Goal: Task Accomplishment & Management: Complete application form

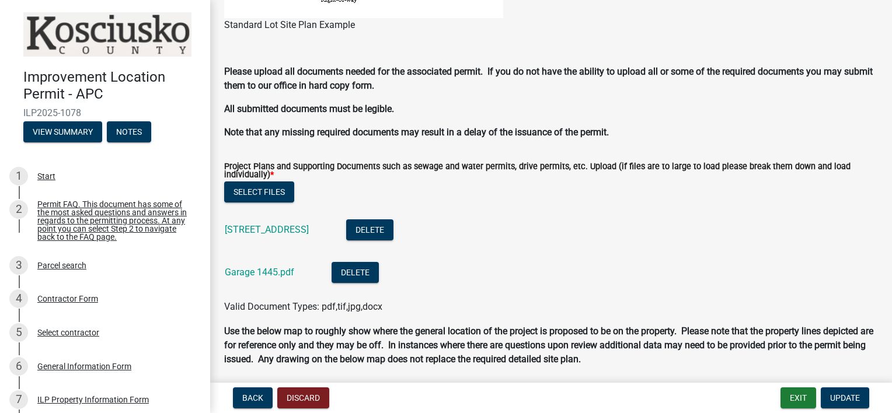
scroll to position [1183, 0]
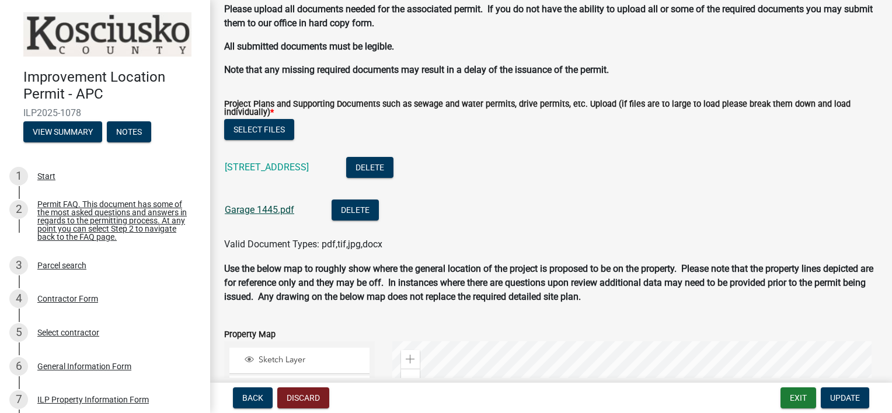
click at [278, 211] on link "Garage 1445.pdf" at bounding box center [259, 209] width 69 height 11
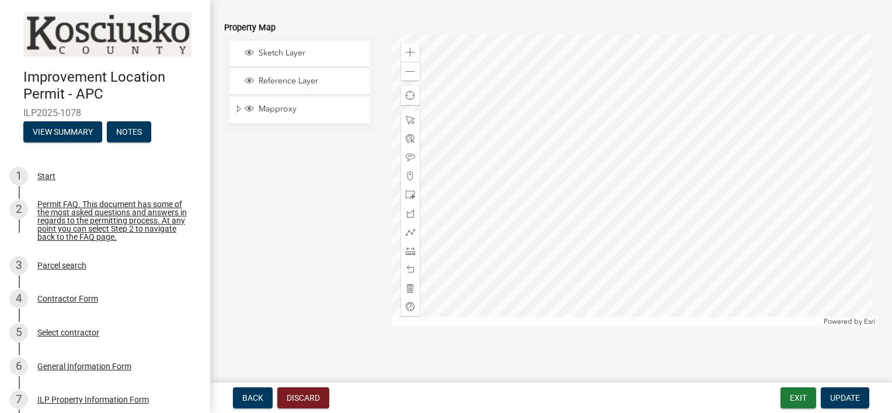
scroll to position [1494, 0]
click at [603, 133] on div at bounding box center [635, 176] width 486 height 292
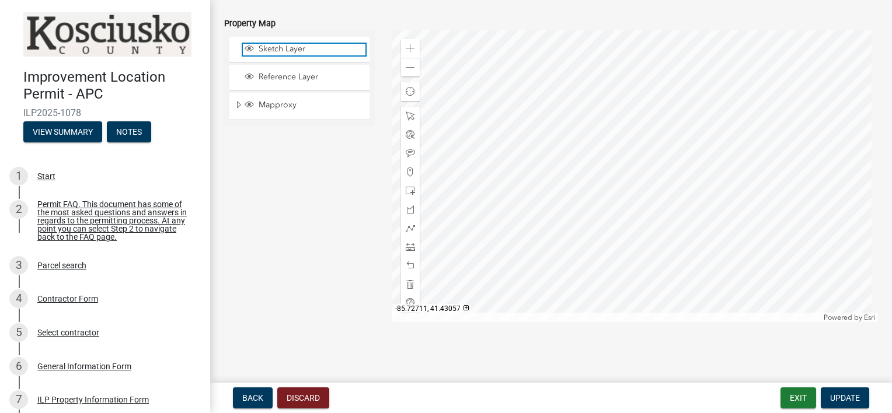
click at [256, 44] on span "Sketch Layer" at bounding box center [311, 49] width 110 height 11
click at [852, 396] on span "Update" at bounding box center [845, 397] width 30 height 9
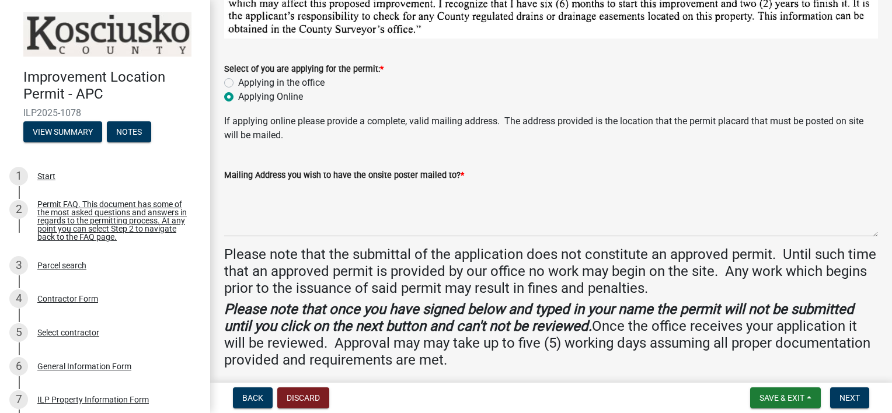
scroll to position [97, 0]
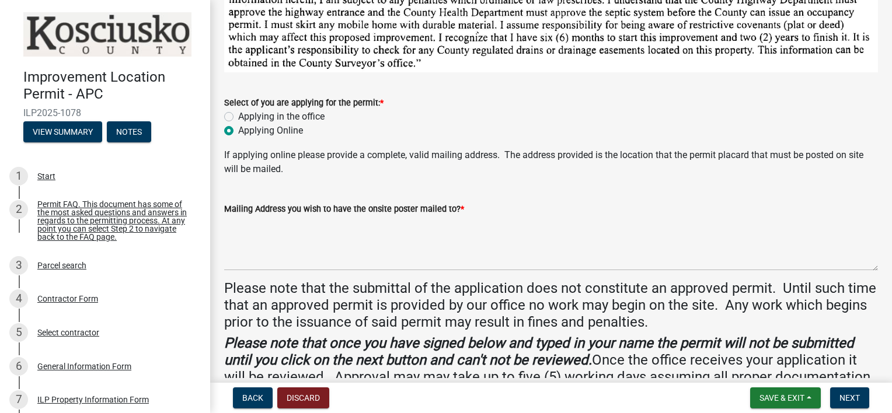
click at [238, 113] on label "Applying in the office" at bounding box center [281, 117] width 86 height 14
click at [238, 113] on input "Applying in the office" at bounding box center [242, 114] width 8 height 8
radio input "true"
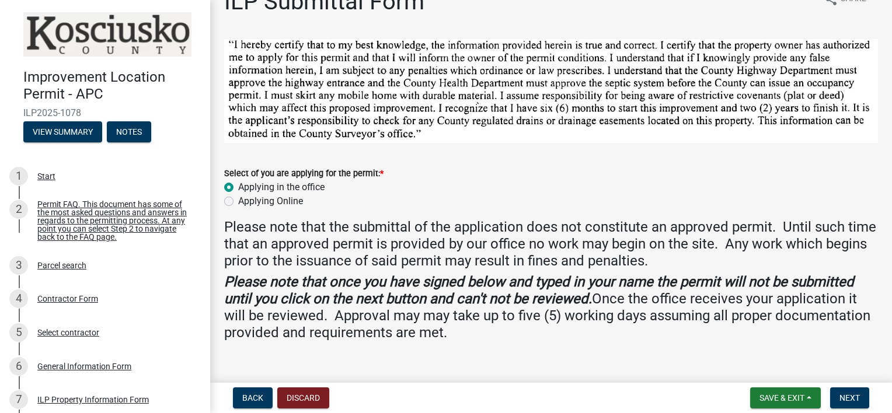
scroll to position [0, 0]
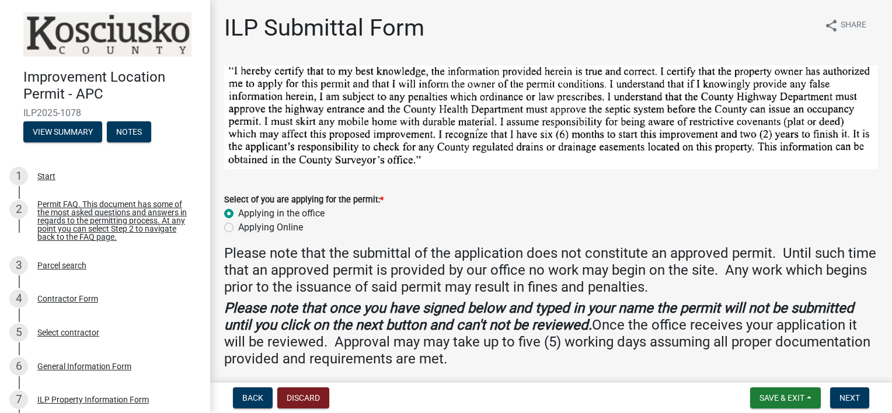
click at [619, 212] on div "Applying in the office" at bounding box center [551, 214] width 654 height 14
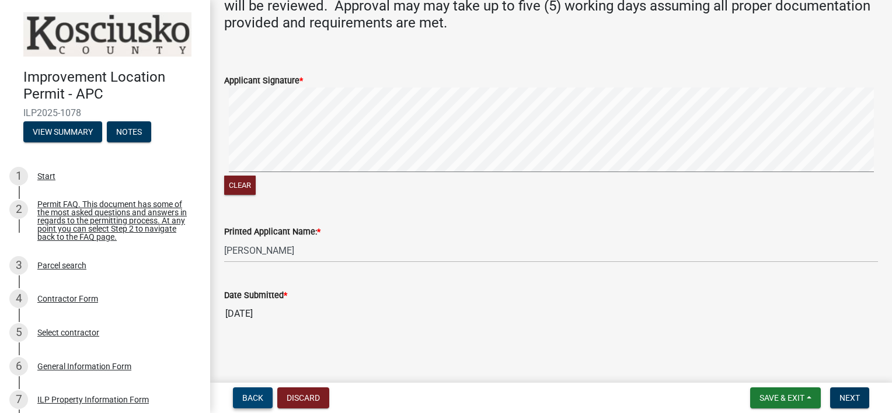
click at [254, 403] on button "Back" at bounding box center [253, 397] width 40 height 21
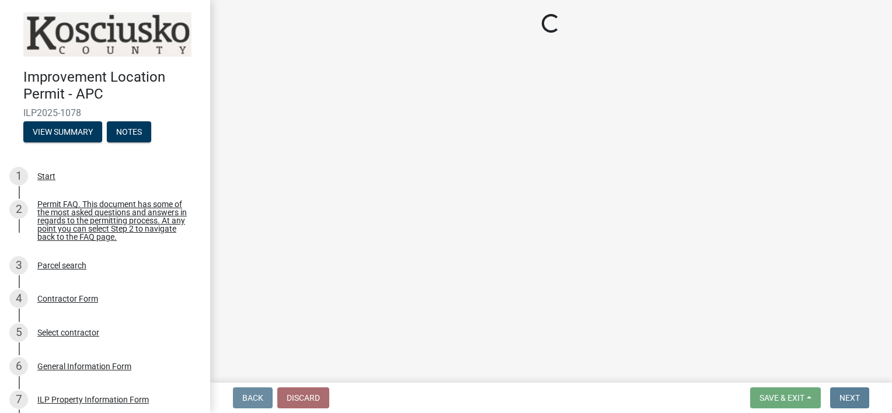
scroll to position [0, 0]
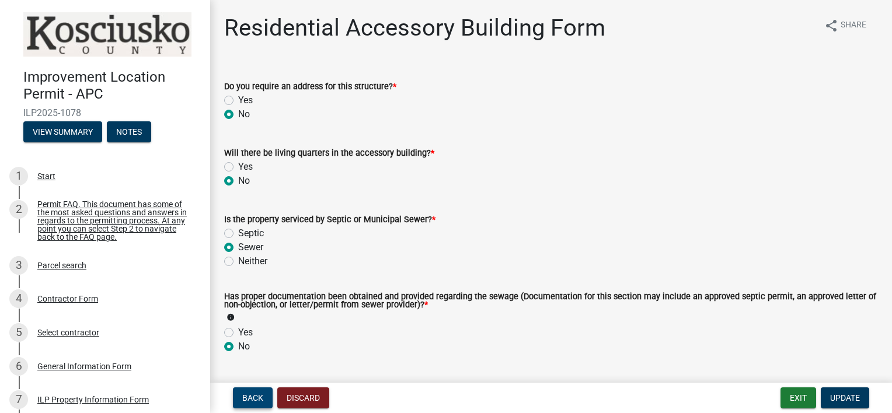
click at [253, 401] on span "Back" at bounding box center [252, 397] width 21 height 9
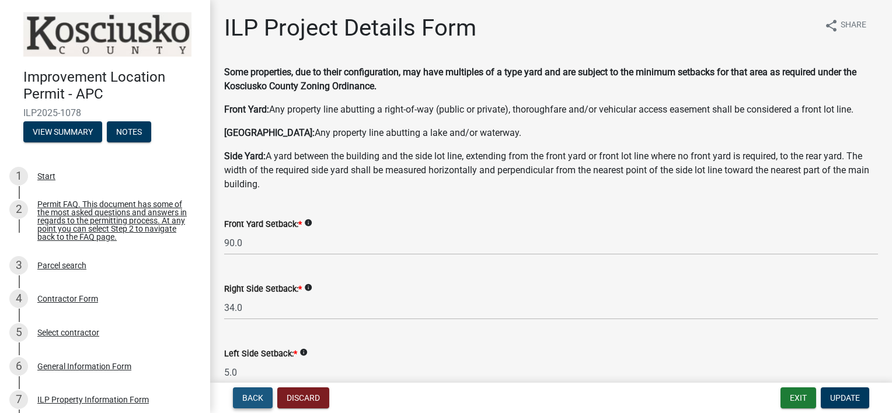
click at [253, 401] on span "Back" at bounding box center [252, 397] width 21 height 9
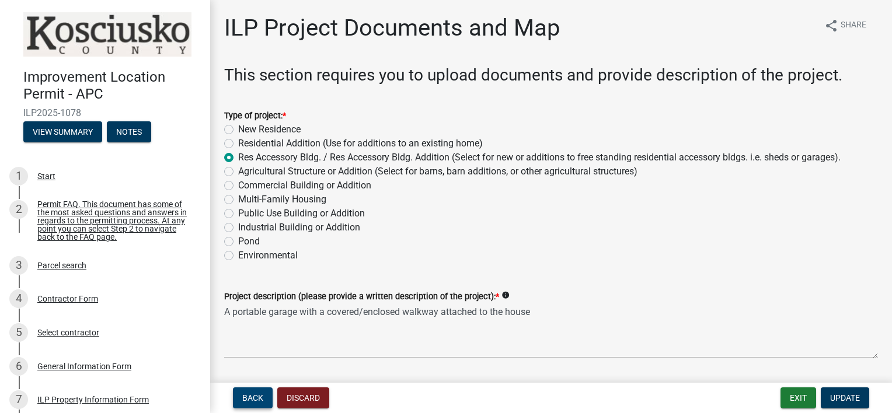
click at [246, 397] on span "Back" at bounding box center [252, 397] width 21 height 9
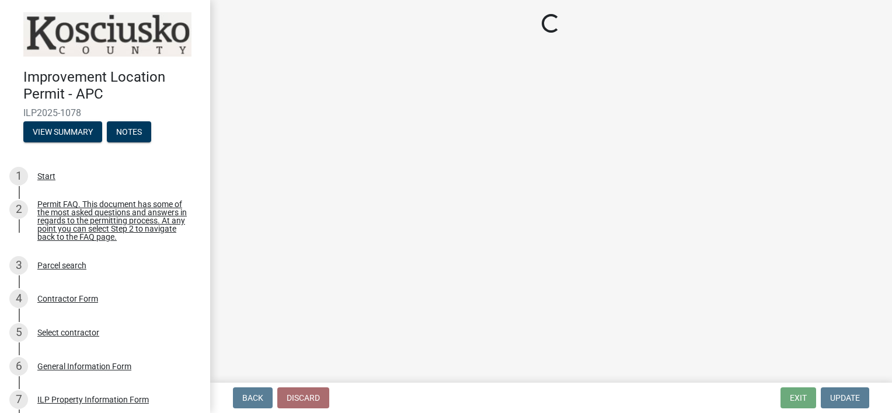
select select "7b11be74-d7bb-4878-8b50-4ecdc0000cbf"
select select "1146270b-2111-4e23-bf7f-74ce85cf7041"
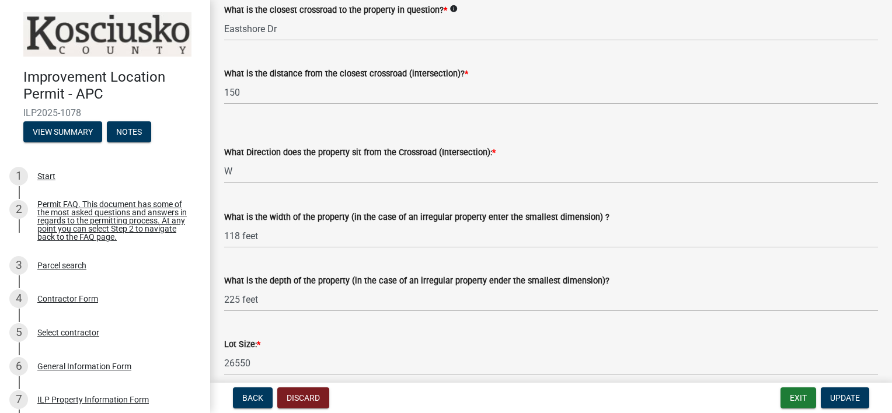
scroll to position [270, 0]
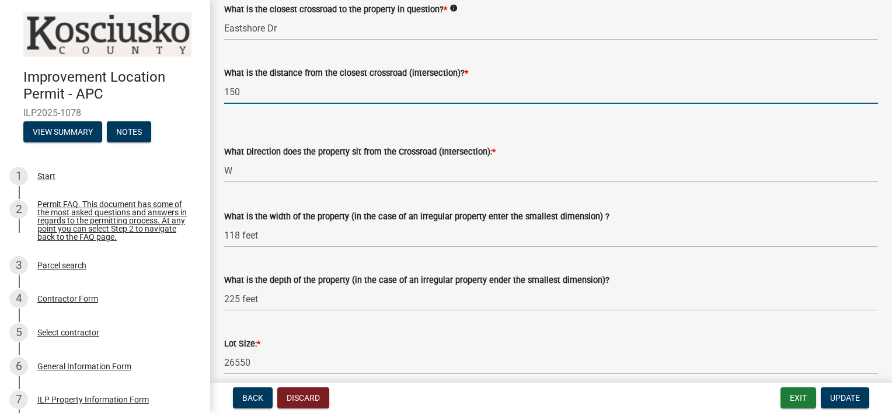
click at [233, 89] on input "150" at bounding box center [551, 92] width 654 height 24
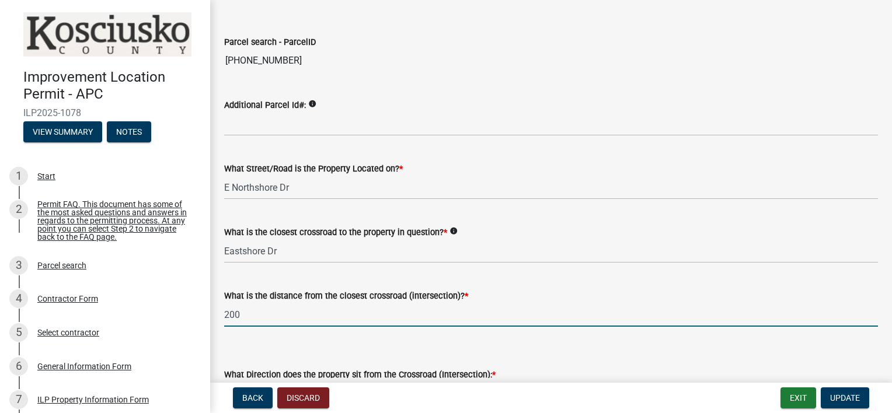
scroll to position [0, 0]
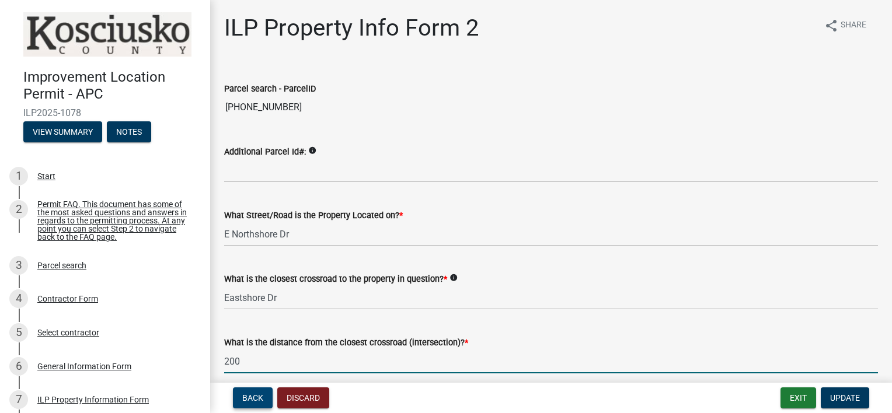
type input "200"
click at [246, 400] on span "Back" at bounding box center [252, 397] width 21 height 9
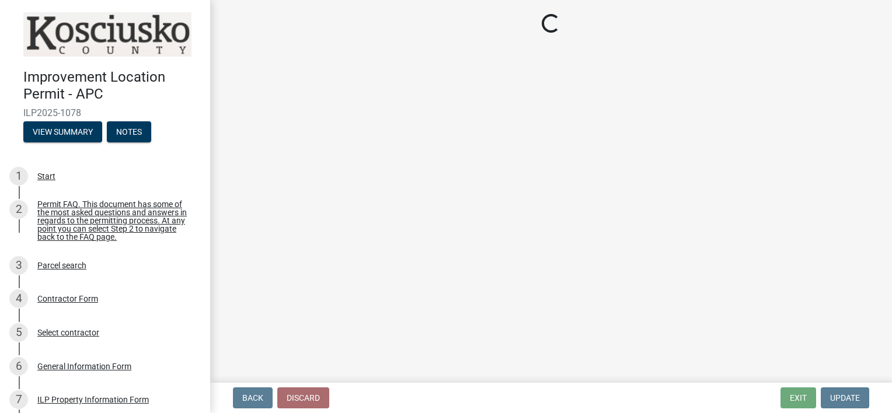
select select "57368d26-defc-477e-a8be-5a23ab554a17"
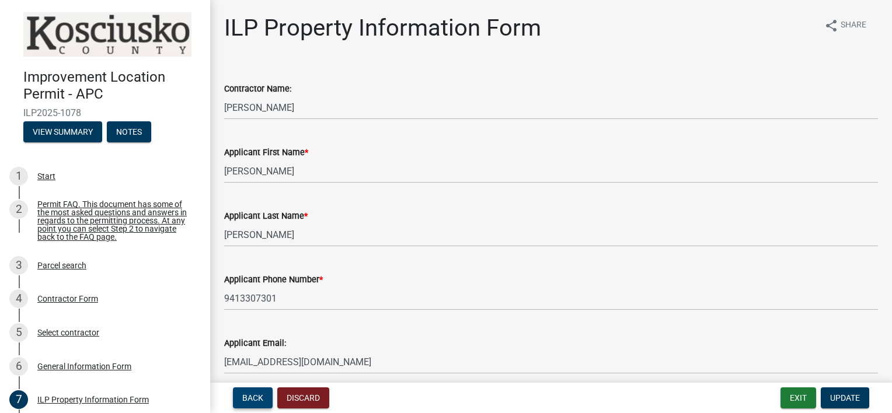
click at [246, 398] on span "Back" at bounding box center [252, 397] width 21 height 9
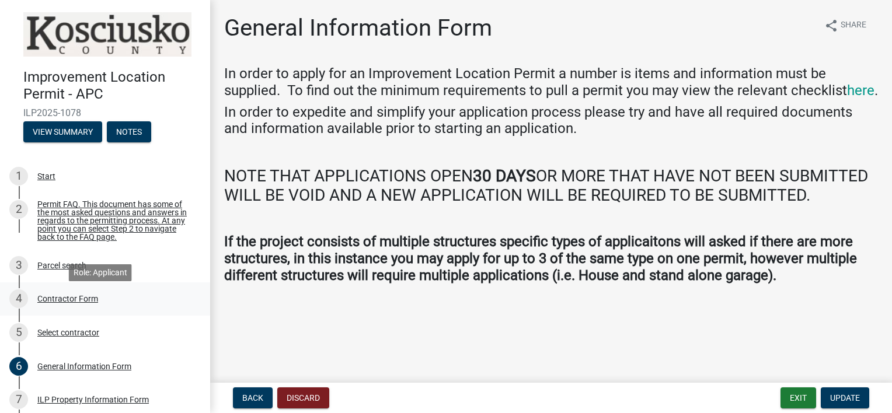
click at [48, 303] on div "Contractor Form" at bounding box center [67, 299] width 61 height 8
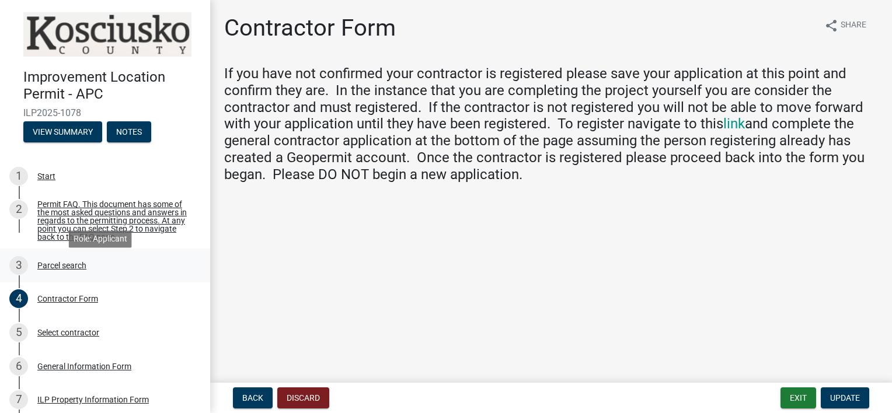
click at [64, 270] on div "Parcel search" at bounding box center [61, 265] width 49 height 8
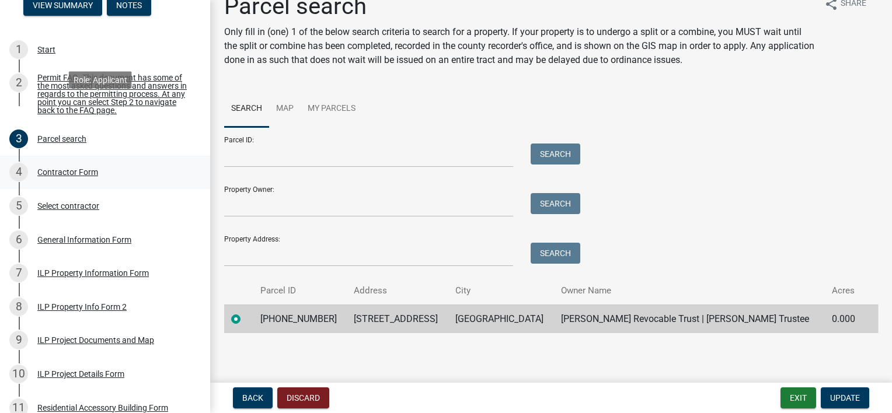
scroll to position [194, 0]
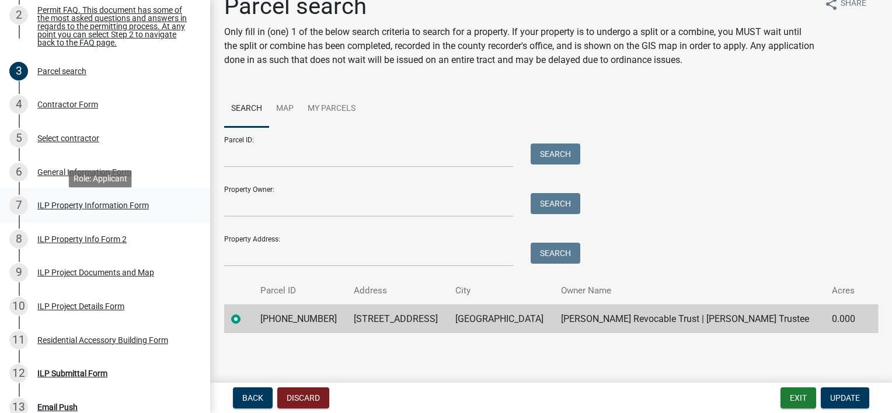
click at [112, 209] on div "ILP Property Information Form" at bounding box center [92, 205] width 111 height 8
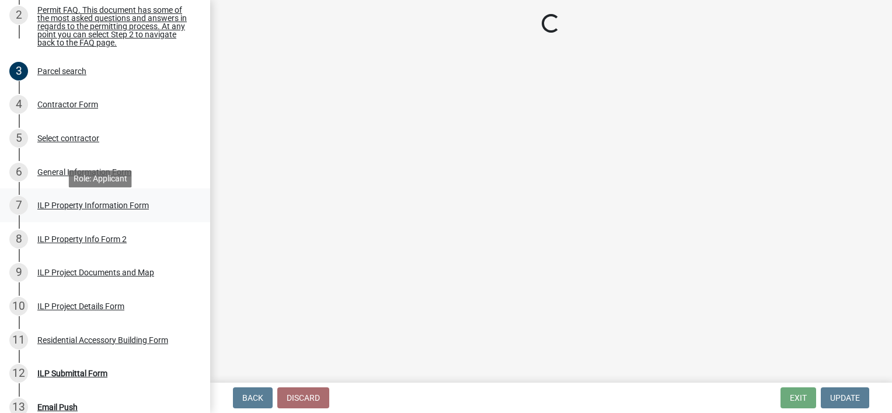
scroll to position [0, 0]
select select "57368d26-defc-477e-a8be-5a23ab554a17"
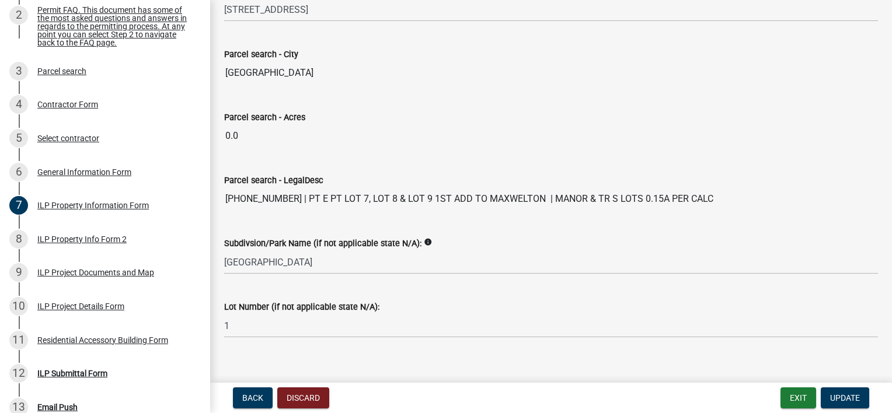
scroll to position [1008, 0]
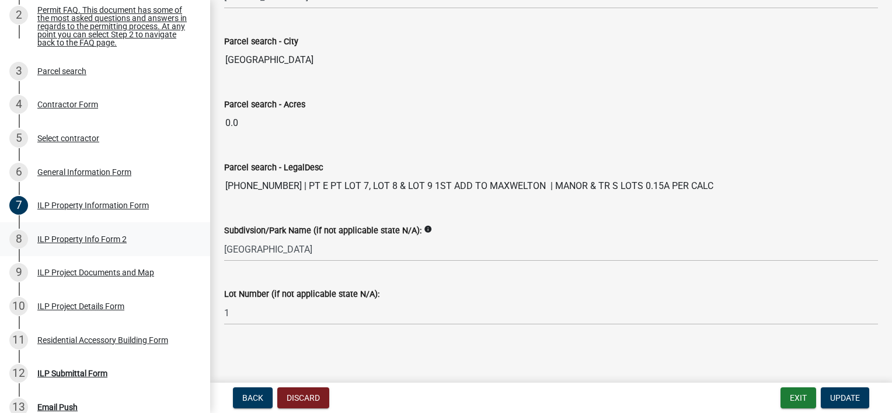
click at [64, 243] on div "ILP Property Info Form 2" at bounding box center [81, 239] width 89 height 8
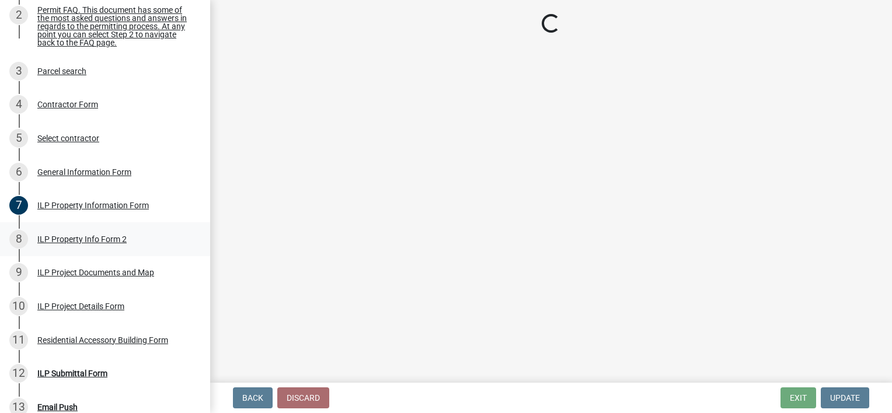
select select "7b11be74-d7bb-4878-8b50-4ecdc0000cbf"
select select "1146270b-2111-4e23-bf7f-74ce85cf7041"
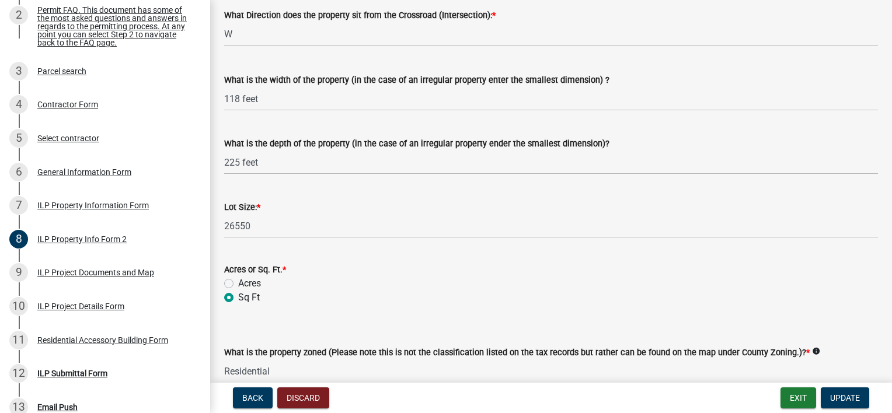
scroll to position [486, 0]
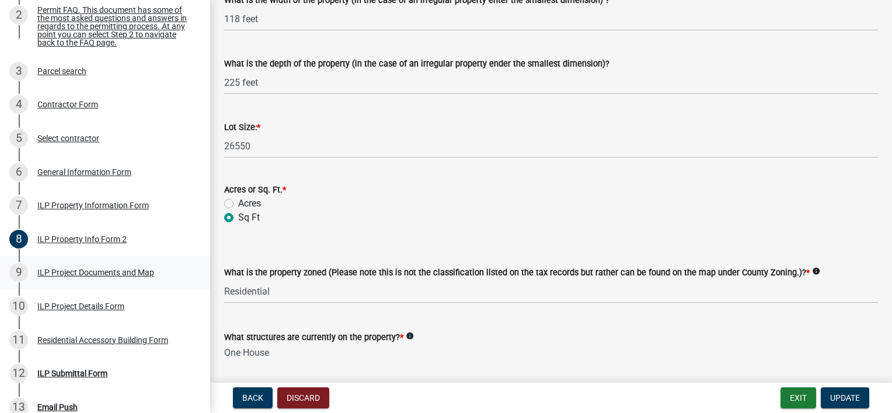
click at [99, 277] on div "ILP Project Documents and Map" at bounding box center [95, 272] width 117 height 8
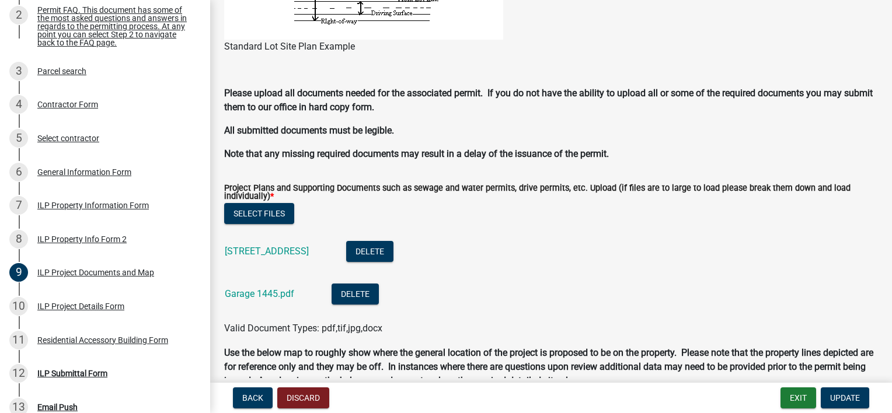
scroll to position [1167, 0]
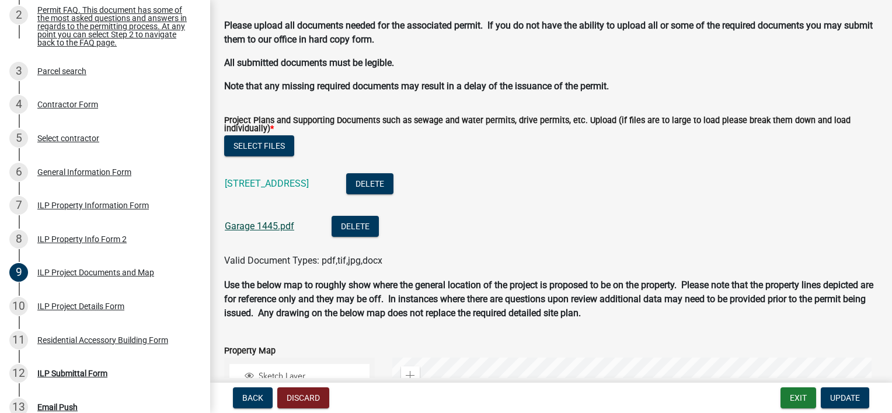
click at [259, 226] on link "Garage 1445.pdf" at bounding box center [259, 226] width 69 height 11
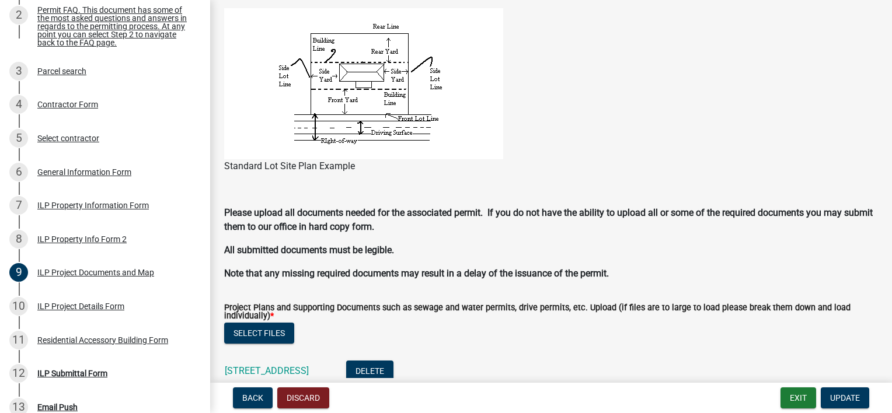
scroll to position [972, 0]
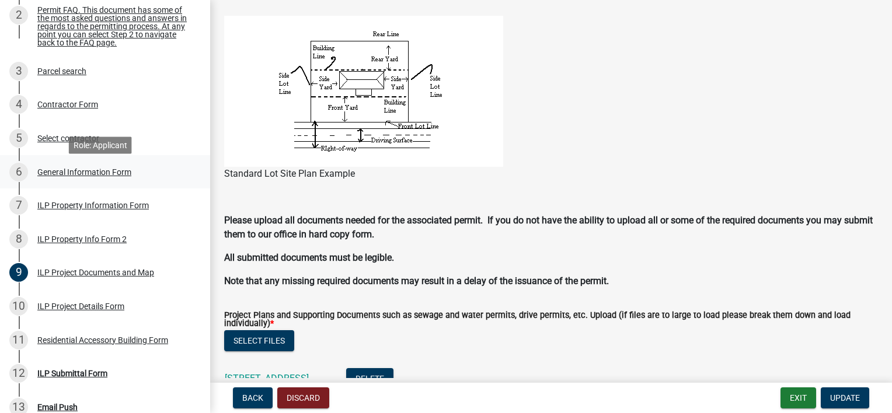
click at [64, 176] on div "General Information Form" at bounding box center [84, 172] width 94 height 8
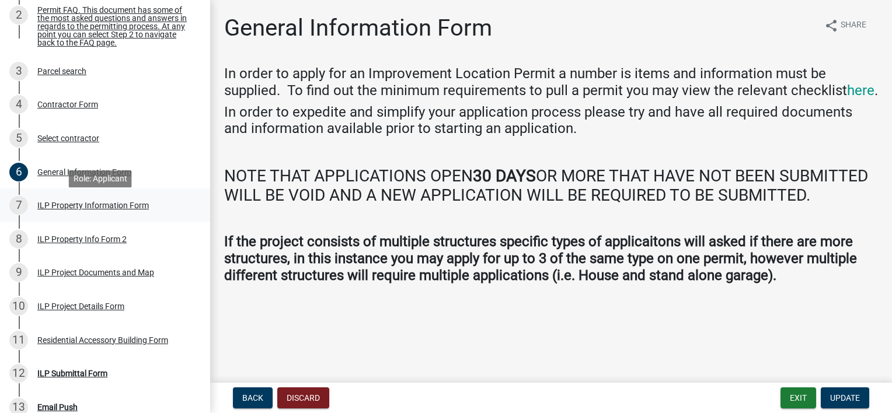
click at [75, 209] on div "ILP Property Information Form" at bounding box center [92, 205] width 111 height 8
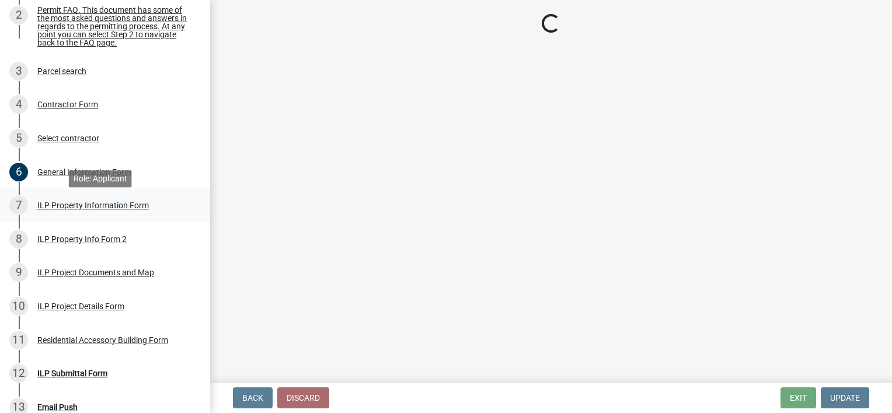
select select "57368d26-defc-477e-a8be-5a23ab554a17"
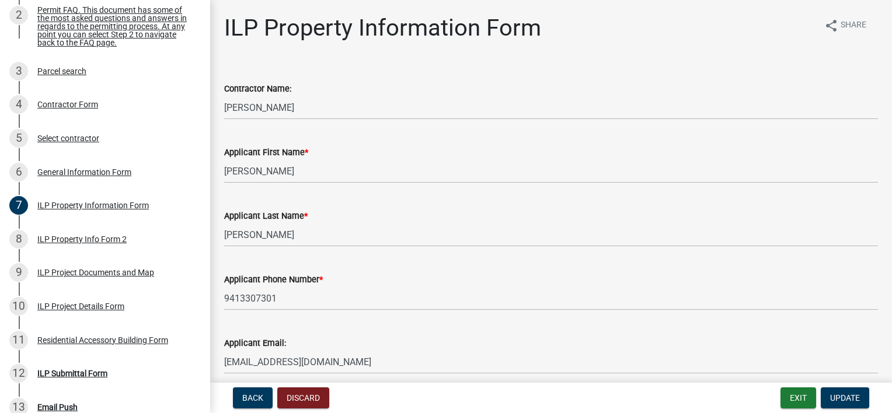
click at [490, 84] on div "Contractor Name:" at bounding box center [551, 89] width 654 height 14
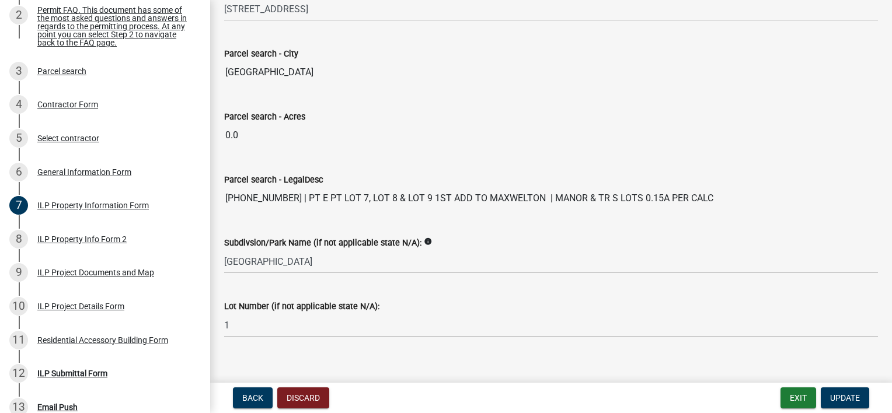
scroll to position [1008, 0]
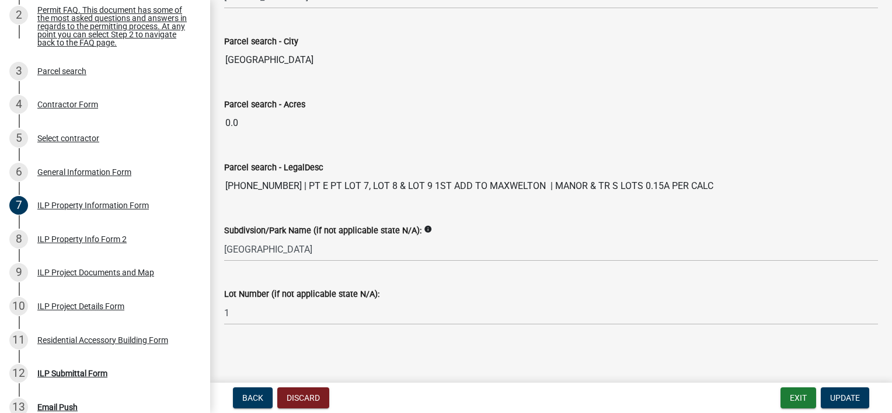
click at [245, 120] on input "0.0" at bounding box center [551, 122] width 654 height 23
click at [85, 310] on div "ILP Project Details Form" at bounding box center [80, 306] width 87 height 8
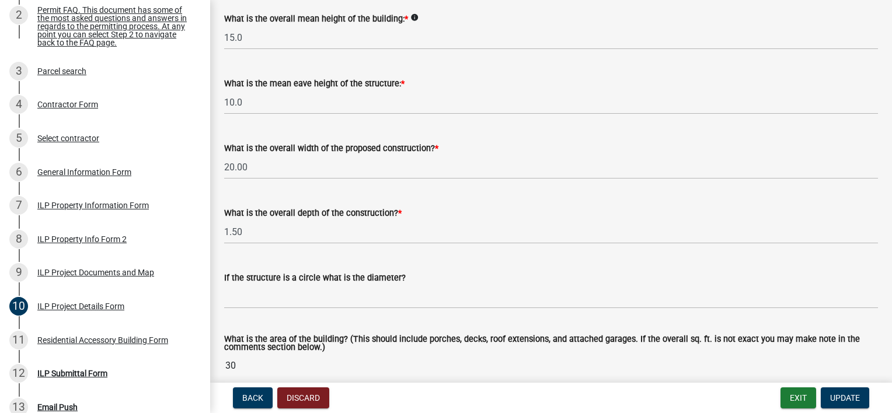
scroll to position [486, 0]
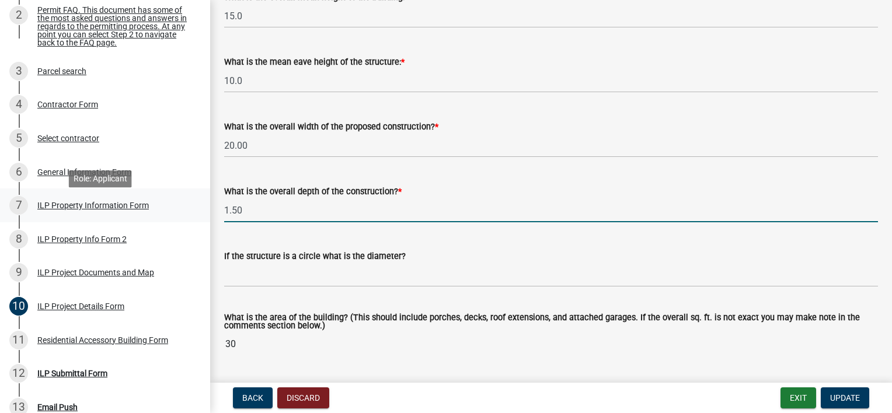
drag, startPoint x: 245, startPoint y: 210, endPoint x: 201, endPoint y: 210, distance: 44.3
click at [201, 210] on div "Improvement Location Permit - APC ILP2025-1078 View Summary Notes 1 Start 2 Per…" at bounding box center [446, 206] width 892 height 413
type input "30.00"
click at [490, 168] on div "What is the overall depth of the construction? * 30.00" at bounding box center [551, 195] width 654 height 54
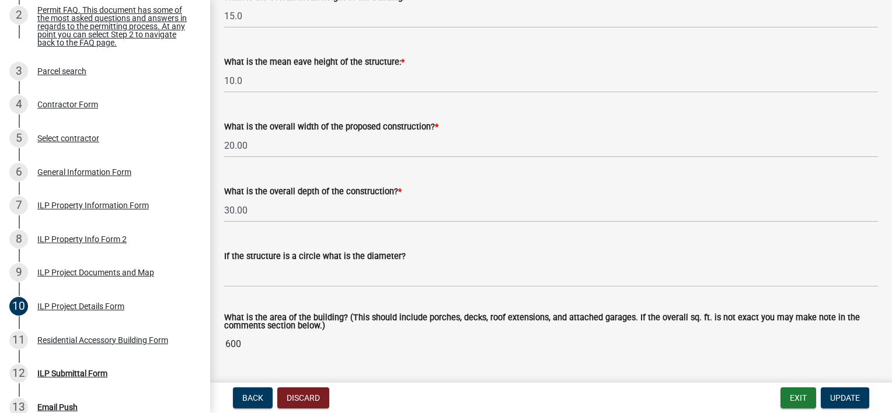
click at [398, 189] on span "*" at bounding box center [400, 192] width 4 height 10
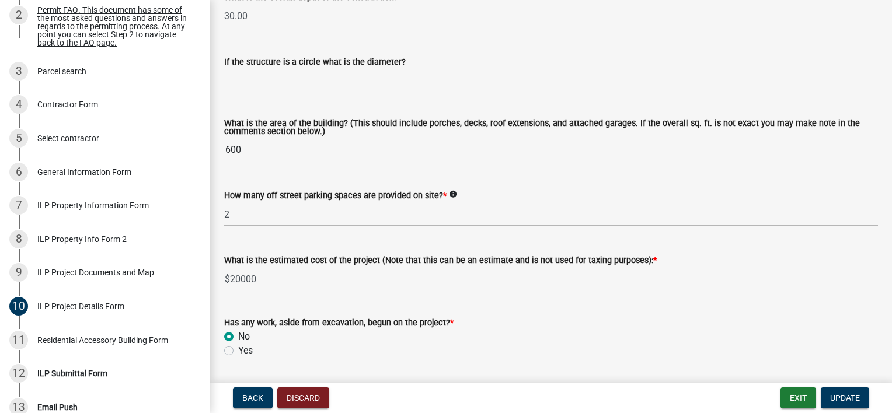
scroll to position [778, 0]
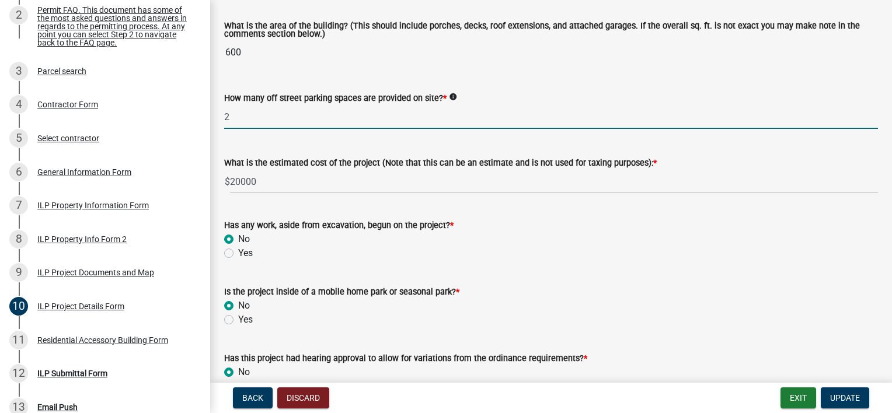
click at [229, 117] on input "2" at bounding box center [551, 117] width 654 height 24
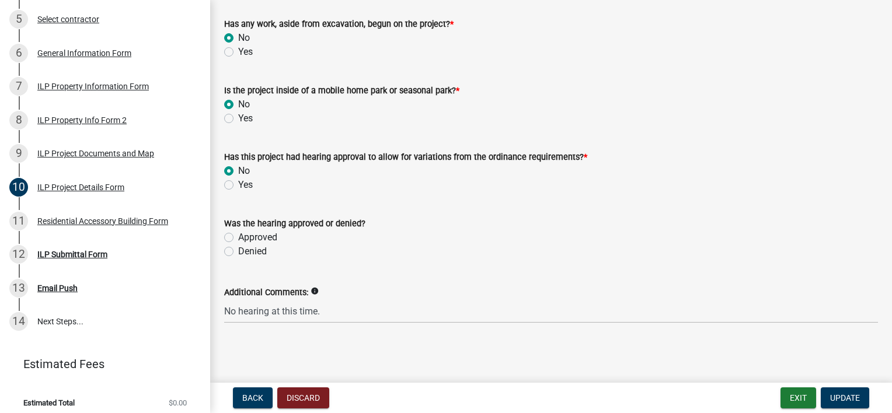
scroll to position [327, 0]
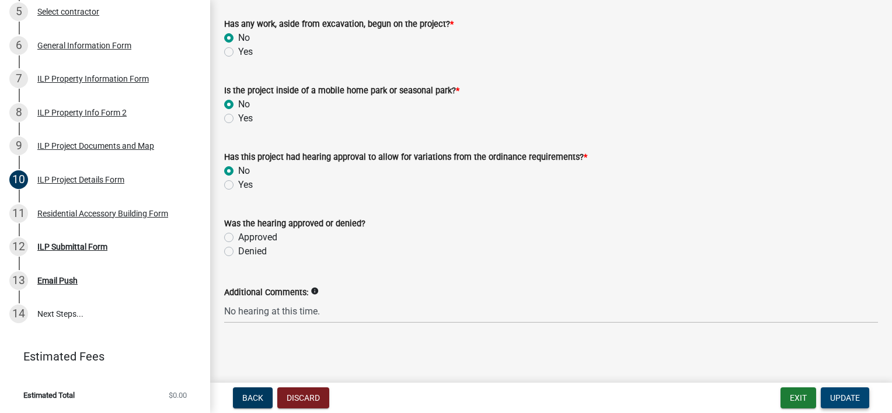
type input "4"
click at [850, 397] on span "Update" at bounding box center [845, 397] width 30 height 9
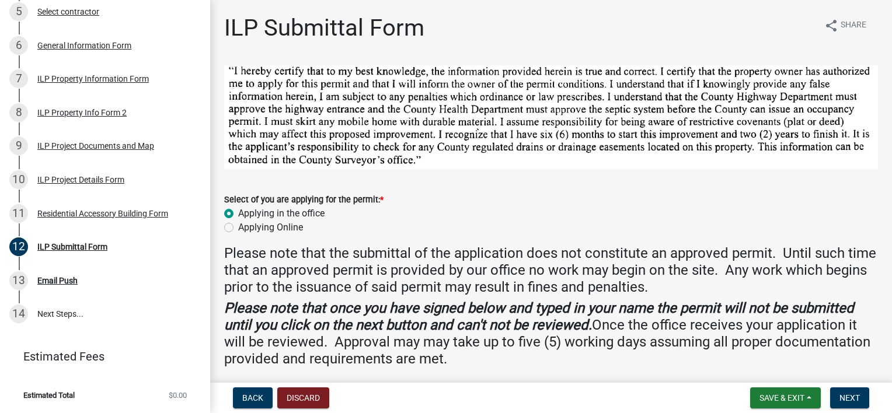
scroll to position [0, 0]
click at [220, 138] on div at bounding box center [550, 117] width 671 height 104
click at [598, 31] on div "ILP Submittal Form share Share" at bounding box center [551, 32] width 654 height 37
click at [104, 184] on div "10 ILP Project Details Form" at bounding box center [100, 179] width 182 height 19
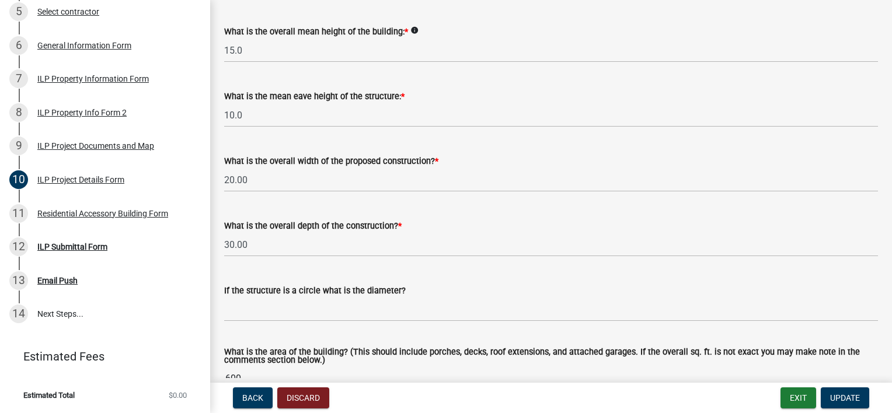
scroll to position [486, 0]
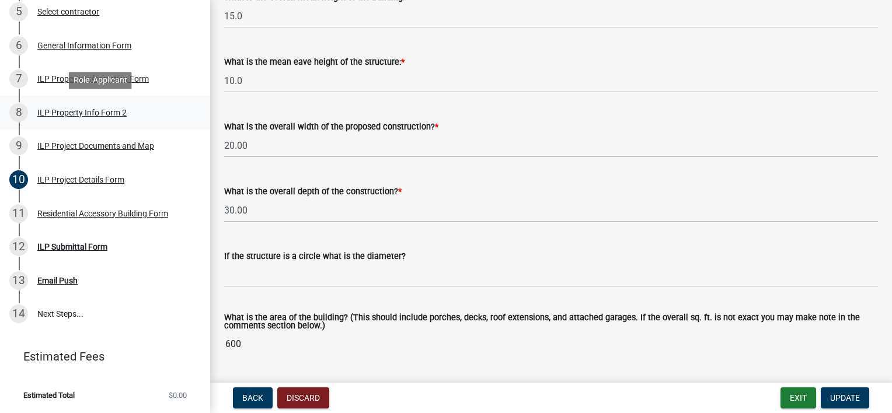
click at [97, 111] on div "ILP Property Info Form 2" at bounding box center [81, 113] width 89 height 8
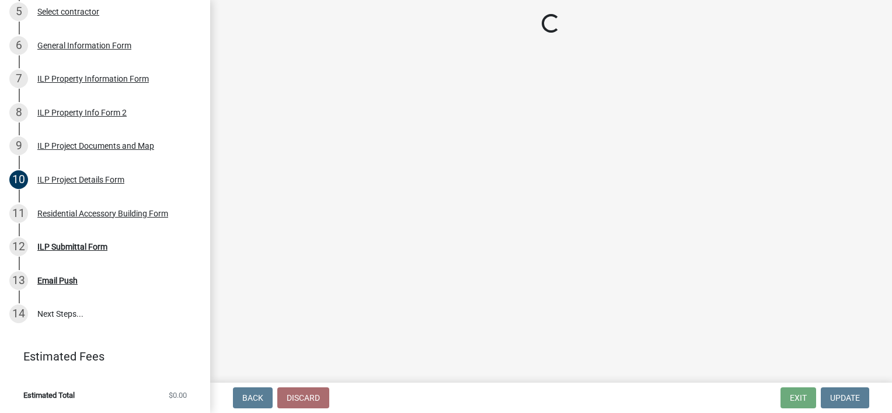
select select "7b11be74-d7bb-4878-8b50-4ecdc0000cbf"
select select "1146270b-2111-4e23-bf7f-74ce85cf7041"
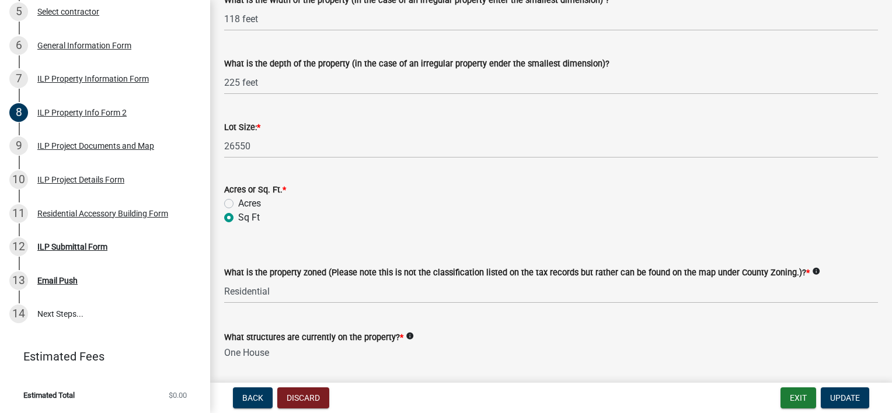
scroll to position [561, 0]
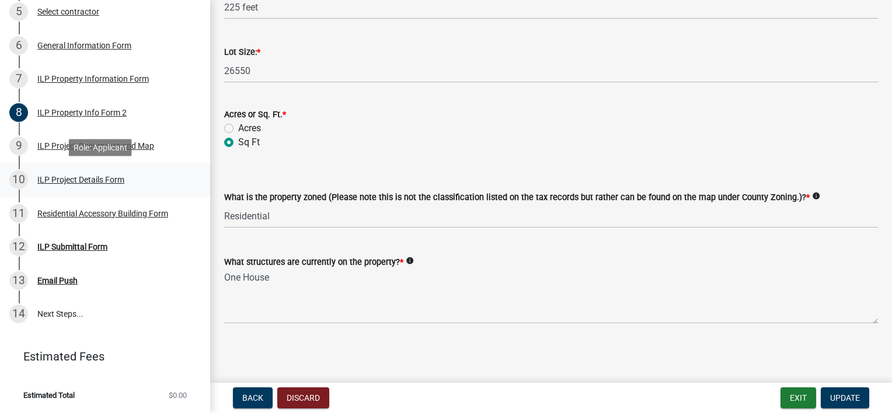
click at [106, 177] on div "ILP Project Details Form" at bounding box center [80, 180] width 87 height 8
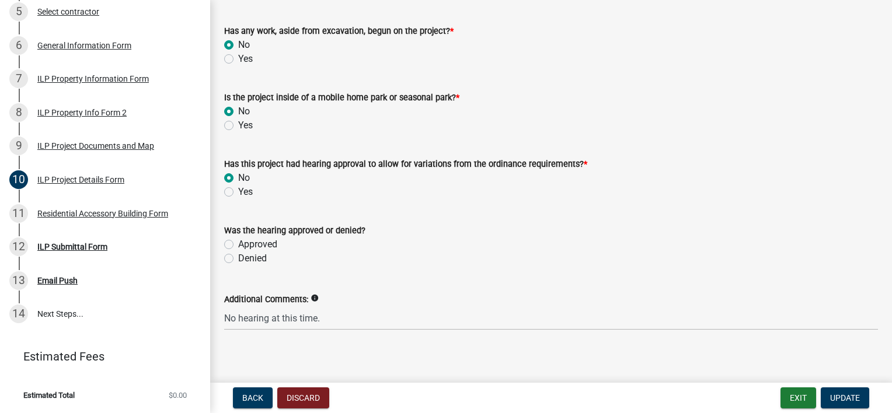
scroll to position [979, 0]
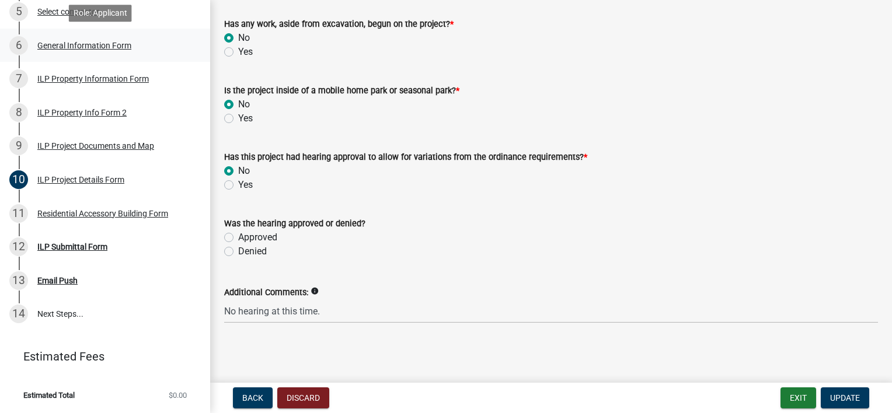
click at [73, 46] on div "General Information Form" at bounding box center [84, 45] width 94 height 8
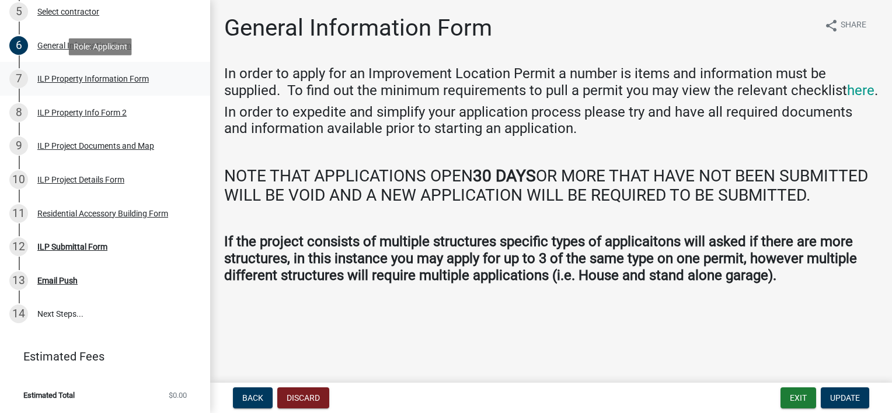
click at [102, 81] on div "ILP Property Information Form" at bounding box center [92, 79] width 111 height 8
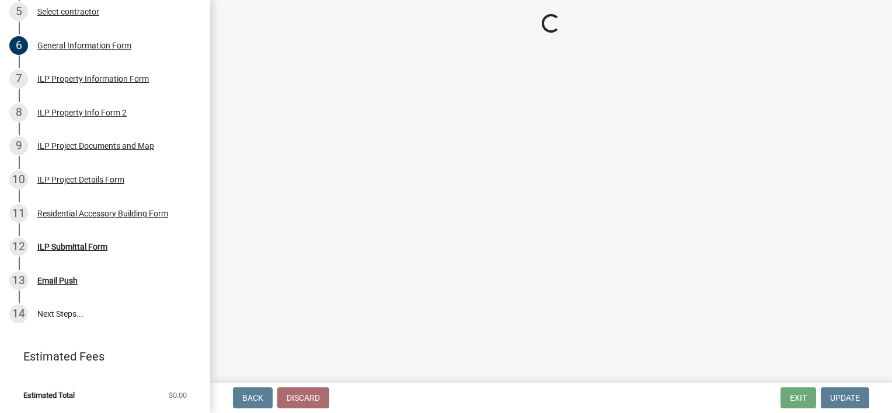
select select "57368d26-defc-477e-a8be-5a23ab554a17"
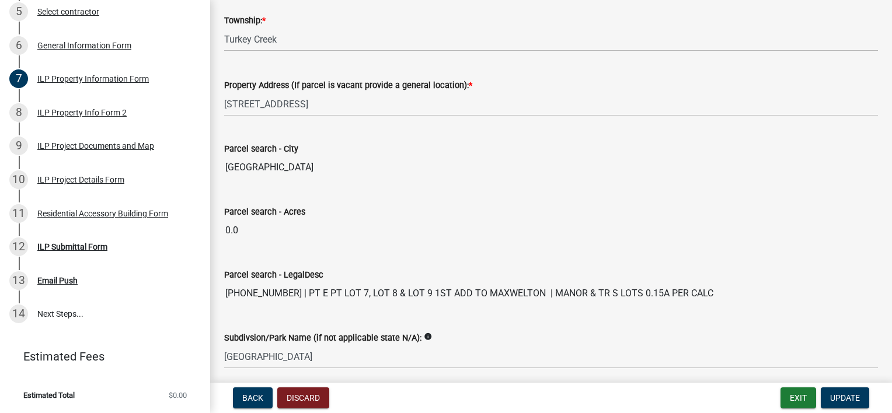
scroll to position [1008, 0]
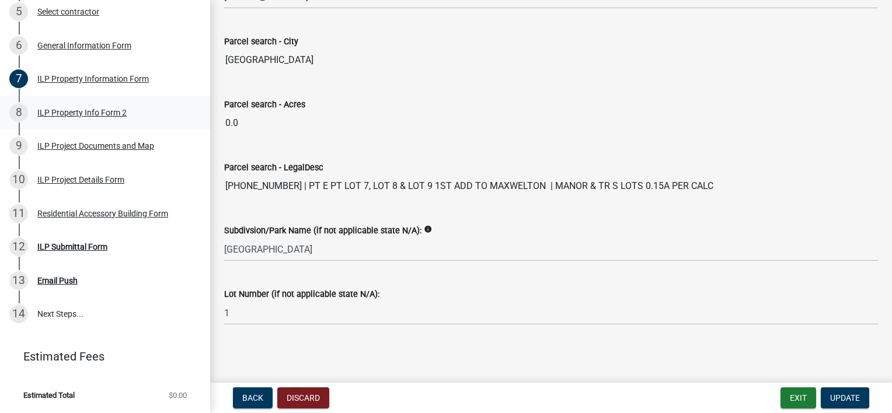
click at [79, 111] on div "ILP Property Info Form 2" at bounding box center [81, 113] width 89 height 8
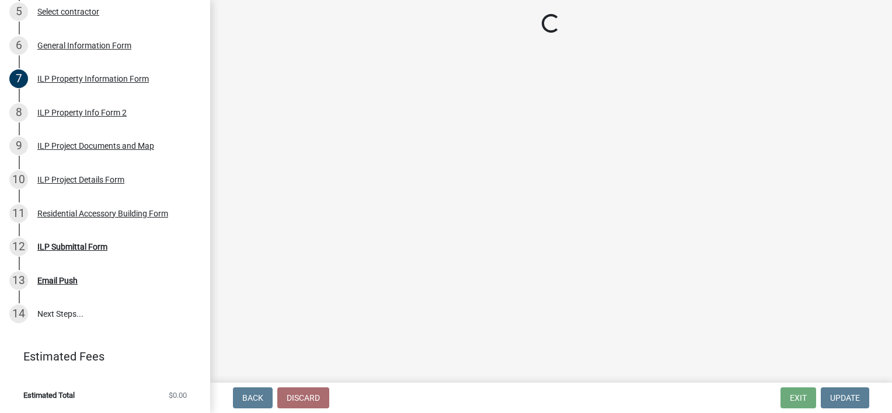
select select "7b11be74-d7bb-4878-8b50-4ecdc0000cbf"
select select "1146270b-2111-4e23-bf7f-74ce85cf7041"
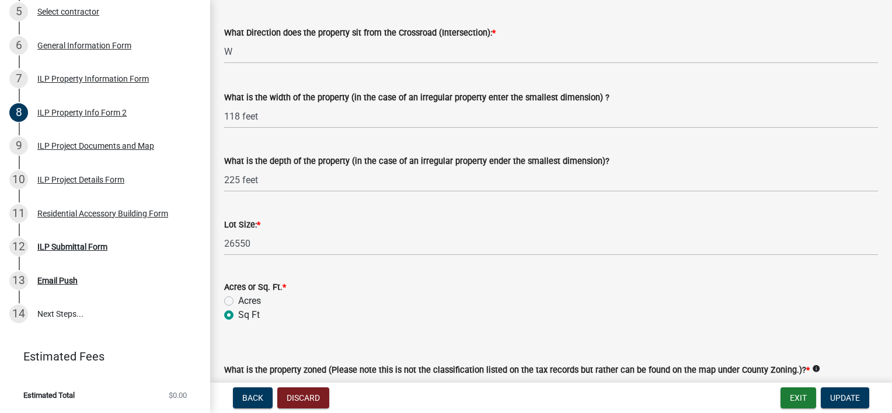
scroll to position [561, 0]
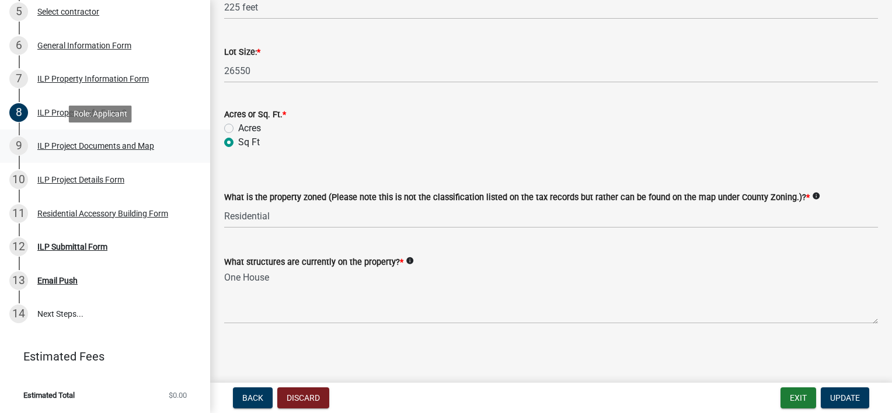
click at [81, 142] on div "ILP Project Documents and Map" at bounding box center [95, 146] width 117 height 8
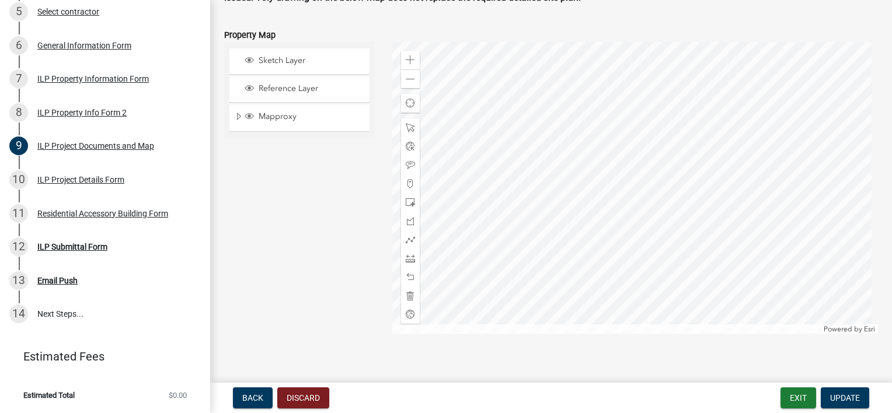
scroll to position [1494, 0]
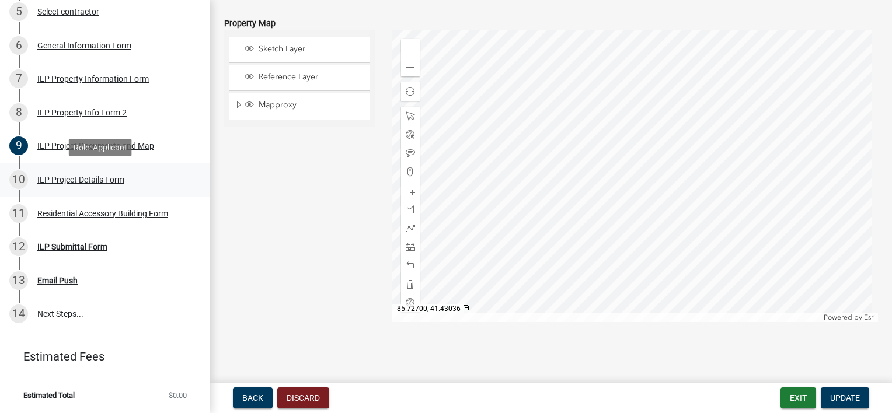
click at [94, 180] on div "ILP Project Details Form" at bounding box center [80, 180] width 87 height 8
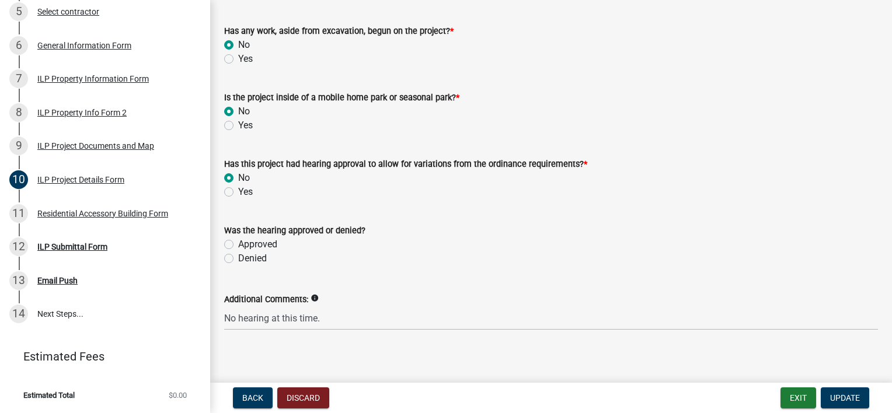
scroll to position [979, 0]
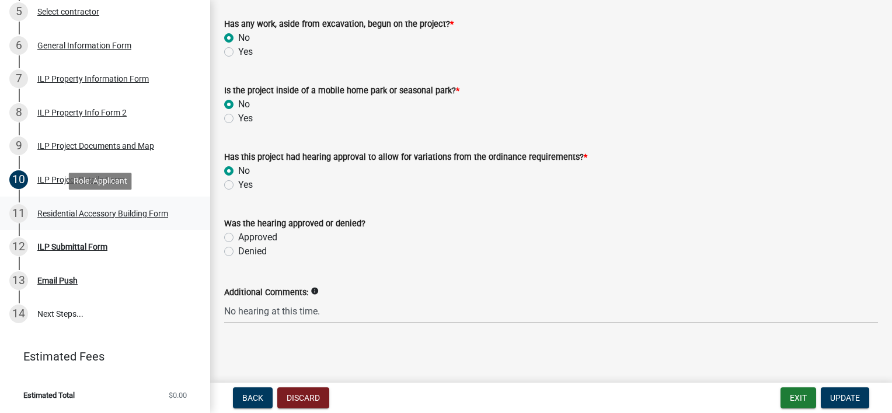
click at [124, 215] on div "Residential Accessory Building Form" at bounding box center [102, 213] width 131 height 8
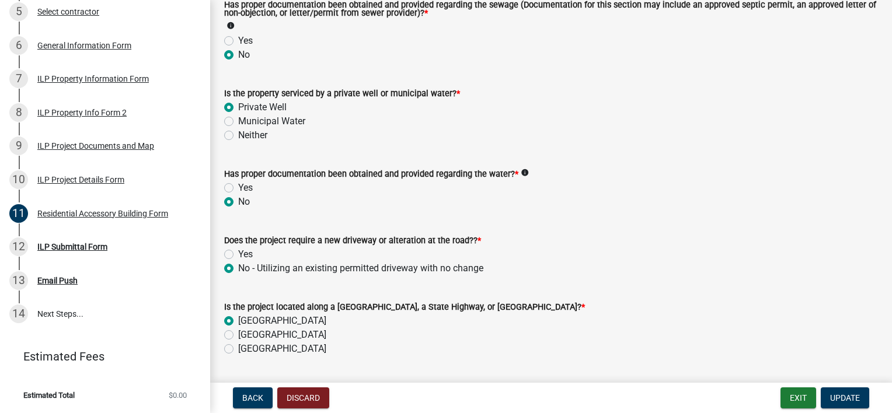
scroll to position [389, 0]
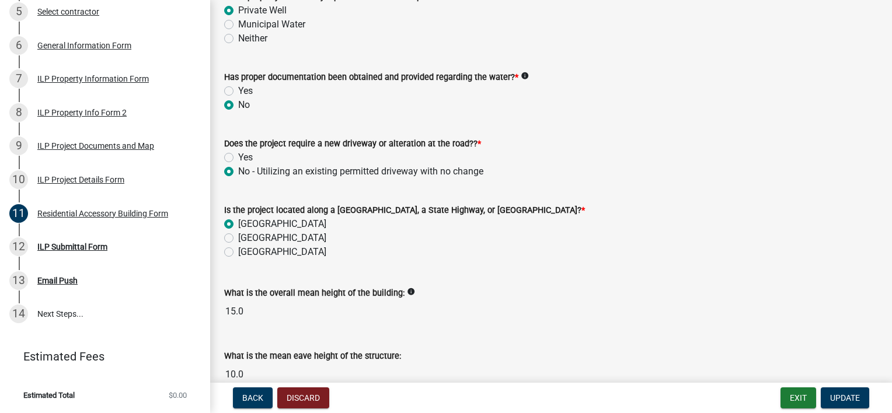
click at [521, 74] on icon "info" at bounding box center [525, 76] width 8 height 8
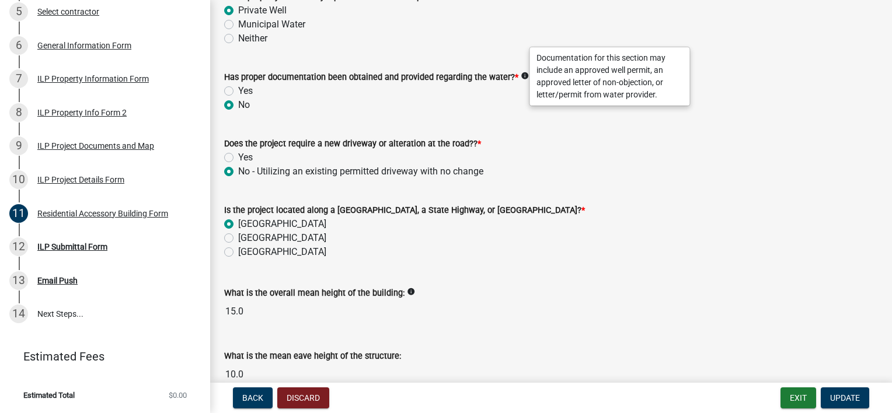
click at [598, 166] on div "No - Utilizing an existing permitted driveway with no change" at bounding box center [551, 172] width 654 height 14
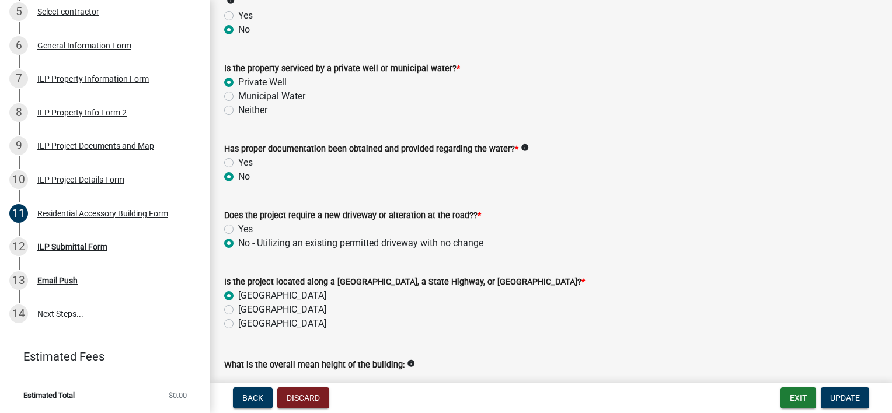
scroll to position [257, 0]
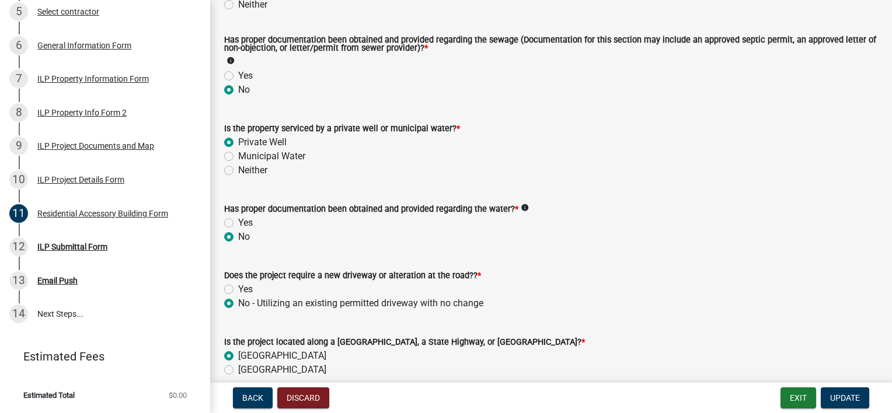
click at [521, 208] on icon "info" at bounding box center [525, 208] width 8 height 8
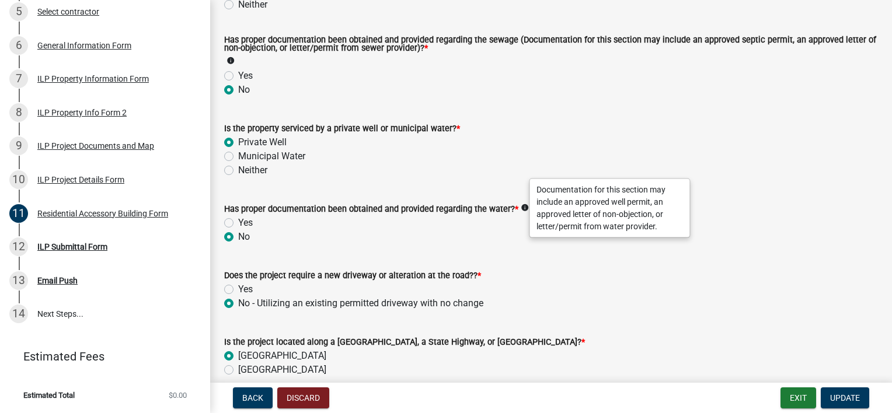
click at [641, 274] on div "Does the project require a new driveway or alteration at the road?? *" at bounding box center [551, 275] width 654 height 14
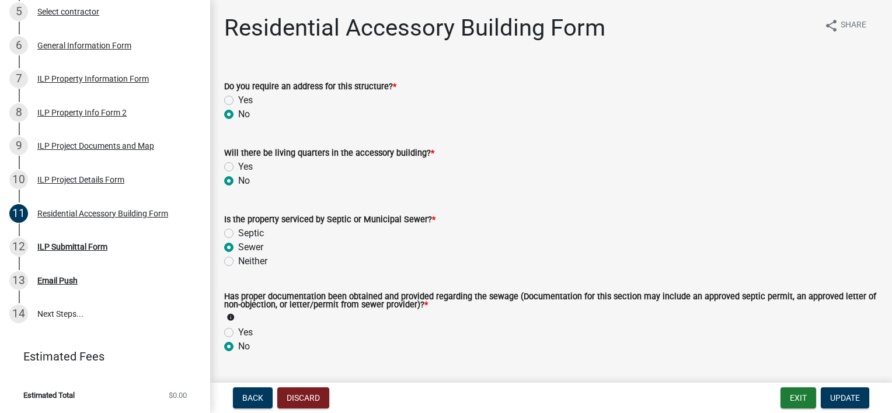
scroll to position [97, 0]
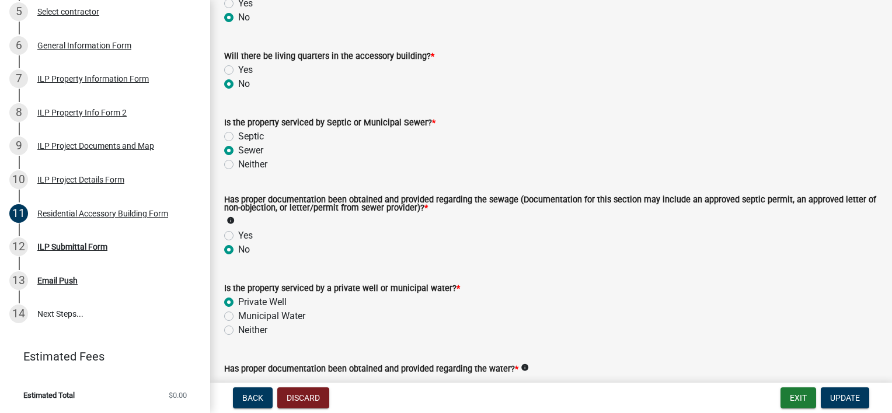
click at [238, 165] on label "Neither" at bounding box center [252, 165] width 29 height 14
click at [238, 165] on input "Neither" at bounding box center [242, 162] width 8 height 8
radio input "true"
click at [680, 123] on div "Is the property serviced by Septic or Municipal Sewer? *" at bounding box center [551, 123] width 654 height 14
click at [238, 138] on label "Septic" at bounding box center [251, 137] width 26 height 14
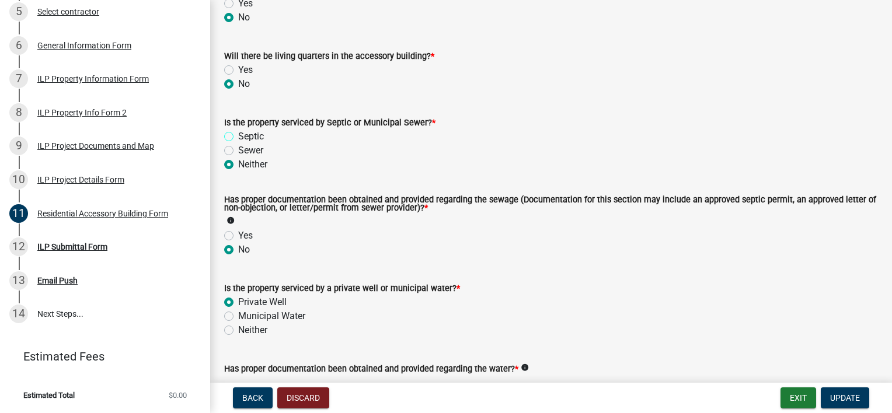
click at [238, 137] on input "Septic" at bounding box center [242, 134] width 8 height 8
radio input "true"
click at [238, 151] on label "Sewer" at bounding box center [250, 151] width 25 height 14
click at [238, 151] on input "Sewer" at bounding box center [242, 148] width 8 height 8
radio input "true"
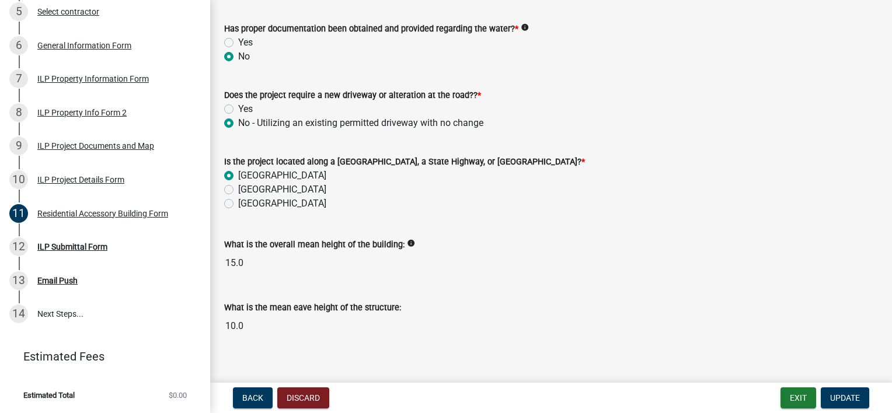
scroll to position [452, 0]
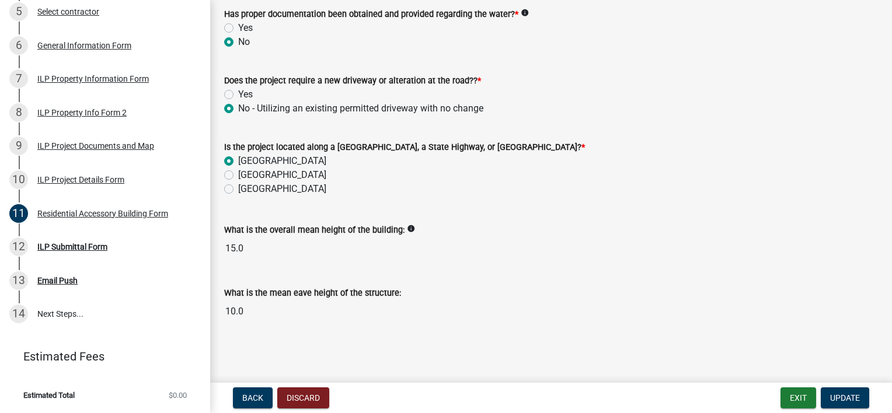
click at [742, 75] on div "Does the project require a new driveway or alteration at the road?? *" at bounding box center [551, 81] width 654 height 14
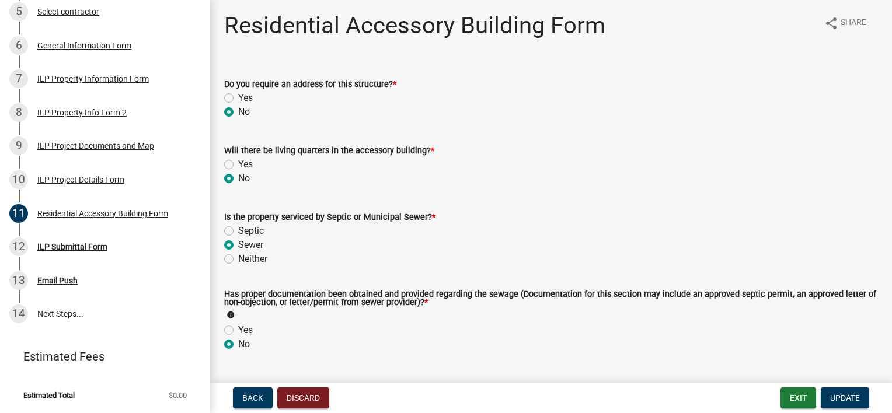
scroll to position [0, 0]
